Goal: Transaction & Acquisition: Purchase product/service

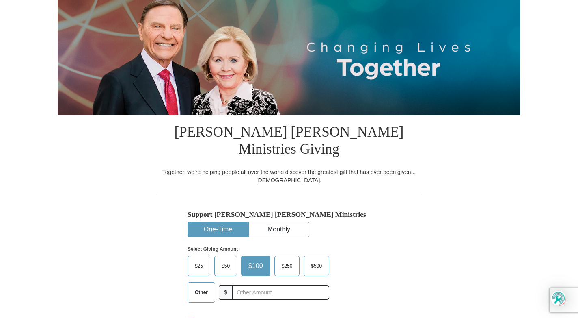
scroll to position [122, 0]
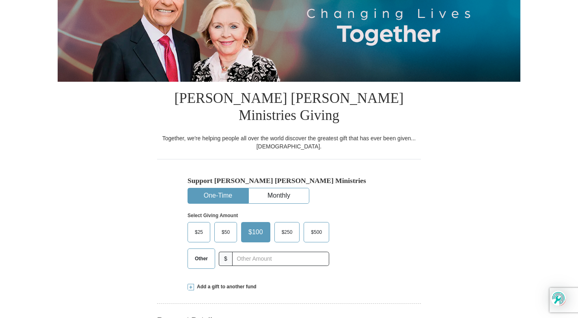
click at [214, 188] on button "One-Time" at bounding box center [218, 195] width 60 height 15
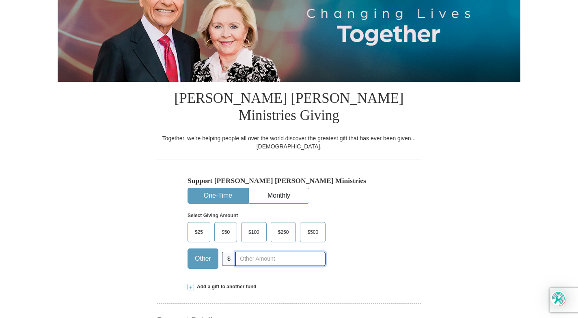
click at [241, 251] on input "text" at bounding box center [281, 258] width 90 height 14
type input "102"
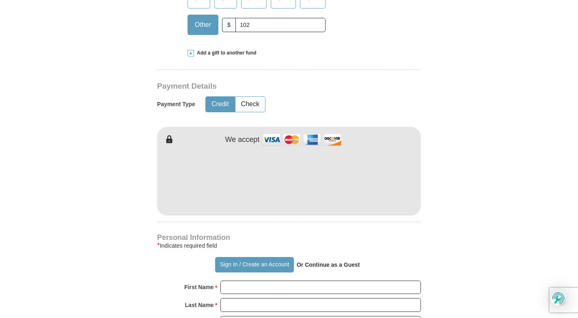
scroll to position [366, 0]
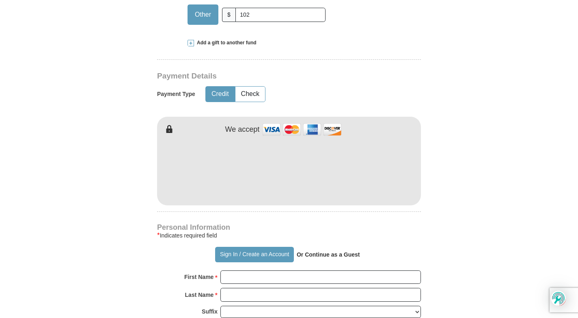
click at [111, 241] on form "Already have an account? Sign in for faster giving. Don't have an account? Crea…" at bounding box center [289, 176] width 463 height 1019
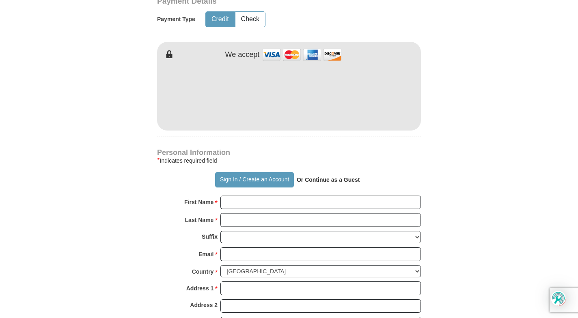
scroll to position [447, 0]
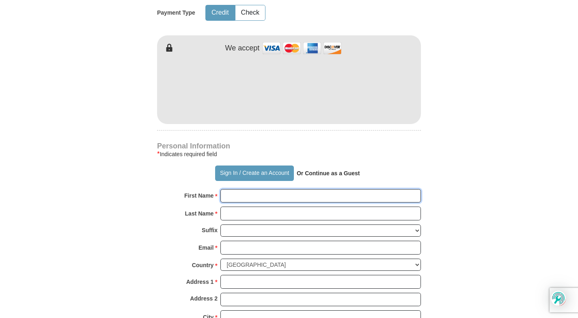
click at [246, 189] on input "First Name *" at bounding box center [321, 196] width 201 height 14
type input "[PERSON_NAME]/[PERSON_NAME]"
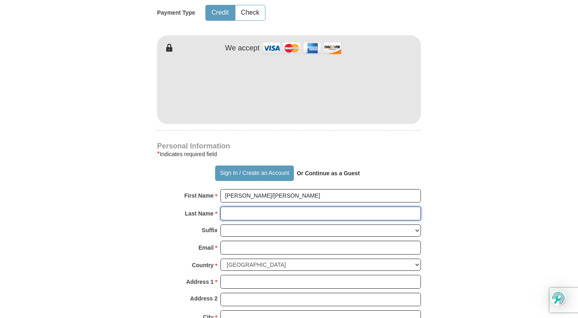
type input "[PERSON_NAME]"
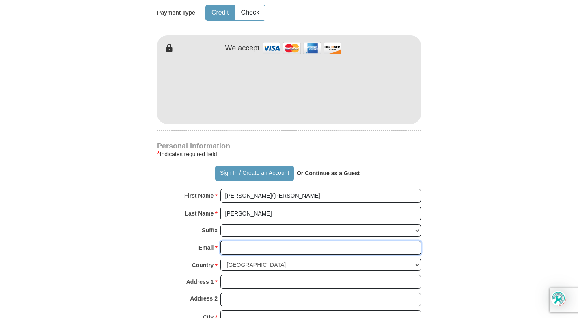
type input "[EMAIL_ADDRESS][DOMAIN_NAME]"
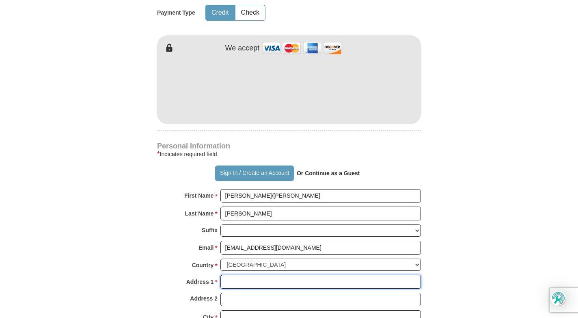
type input "[STREET_ADDRESS][PERSON_NAME]"
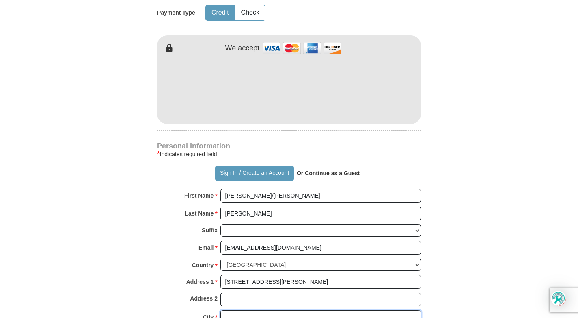
type input "Rockford"
select select "IL"
type input "61102"
type input "8155435258"
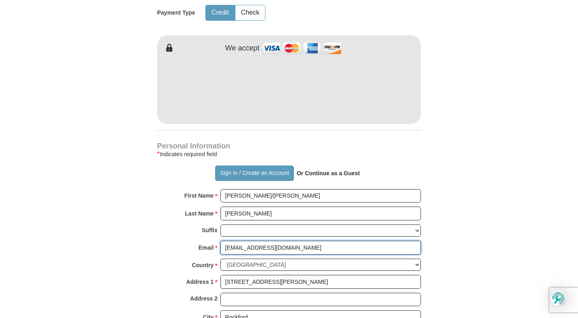
click at [280, 240] on input "[EMAIL_ADDRESS][DOMAIN_NAME]" at bounding box center [321, 247] width 201 height 14
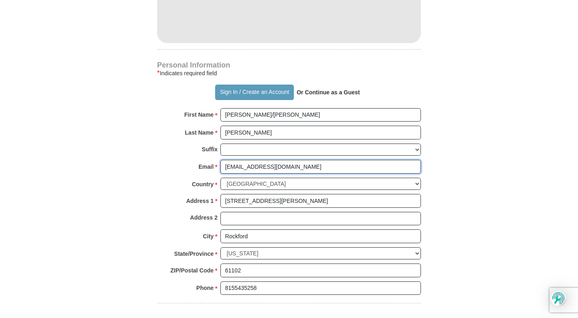
scroll to position [528, 0]
type input "r"
type input "[EMAIL_ADDRESS][DOMAIN_NAME]"
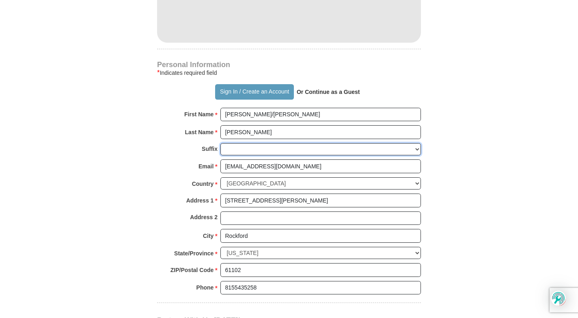
type input "[STREET_ADDRESS][PERSON_NAME]"
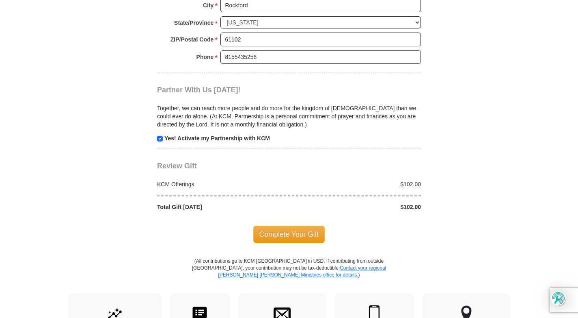
scroll to position [772, 0]
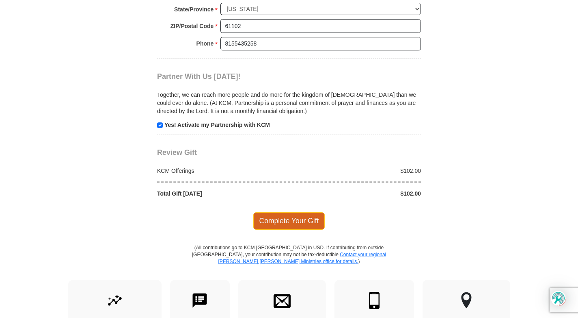
type input "[EMAIL_ADDRESS][DOMAIN_NAME]"
click at [286, 212] on span "Complete Your Gift" at bounding box center [289, 220] width 72 height 17
